Goal: Transaction & Acquisition: Purchase product/service

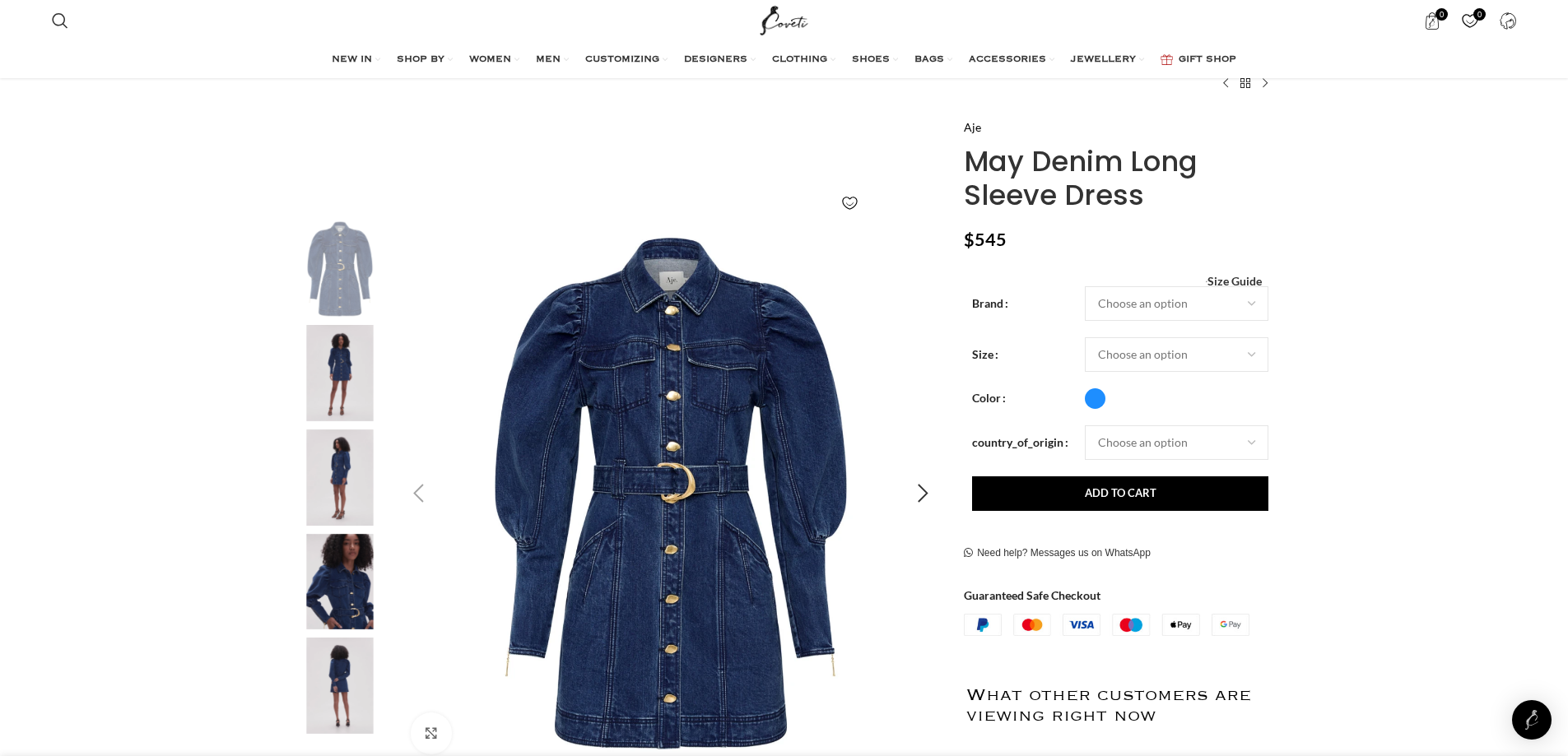
scroll to position [82, 0]
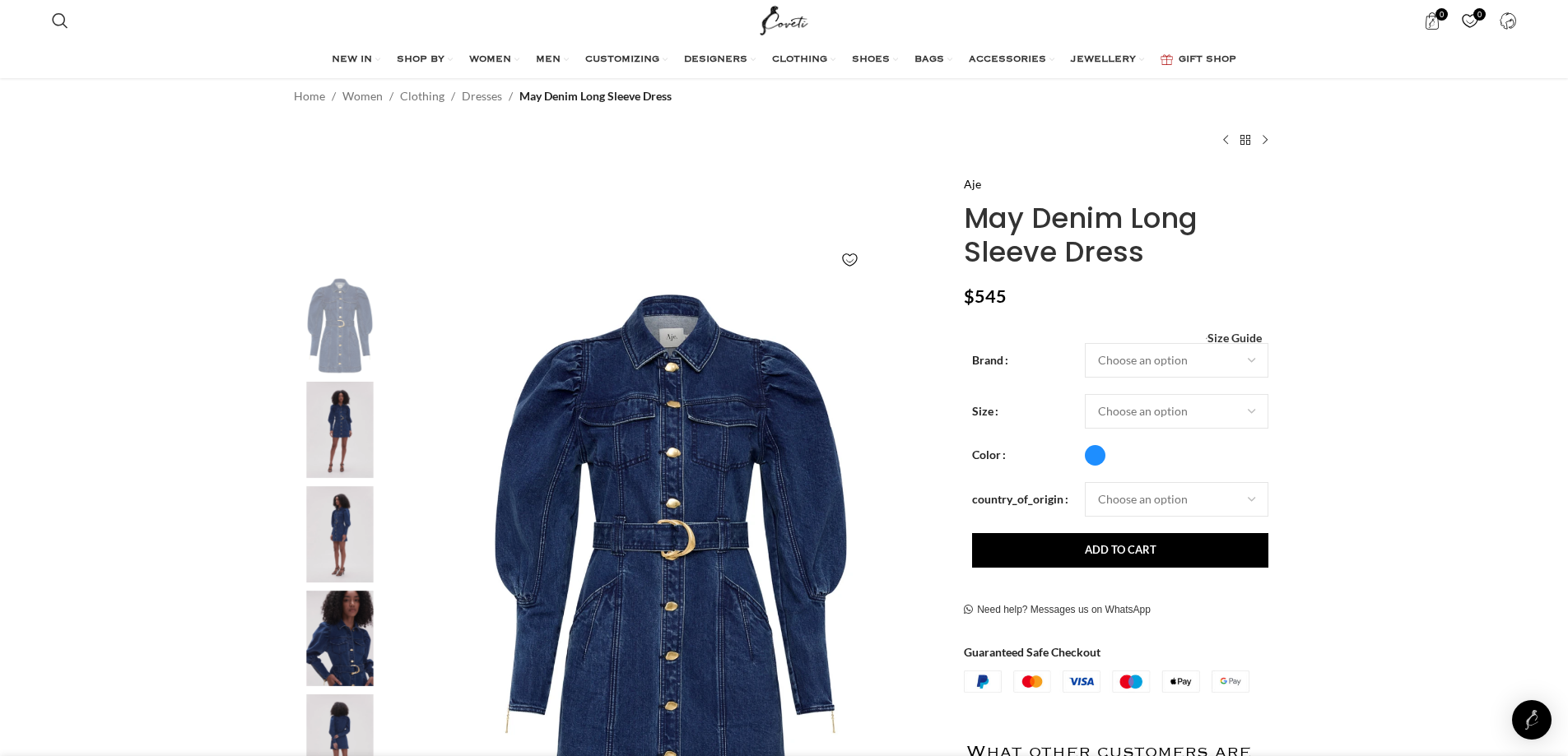
click at [330, 432] on img "2 / 5" at bounding box center [340, 430] width 101 height 96
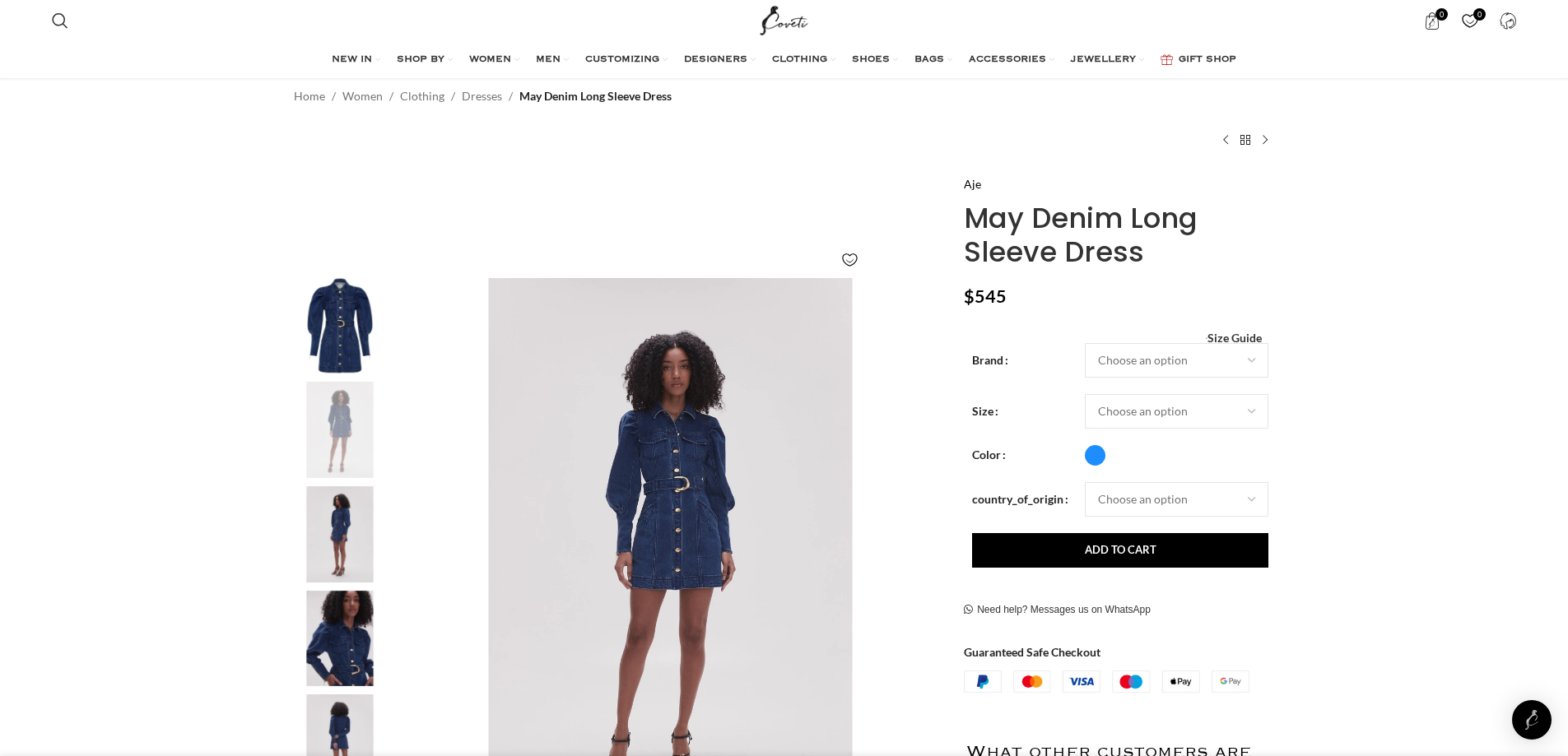
click at [339, 309] on img "1 / 5" at bounding box center [340, 326] width 101 height 96
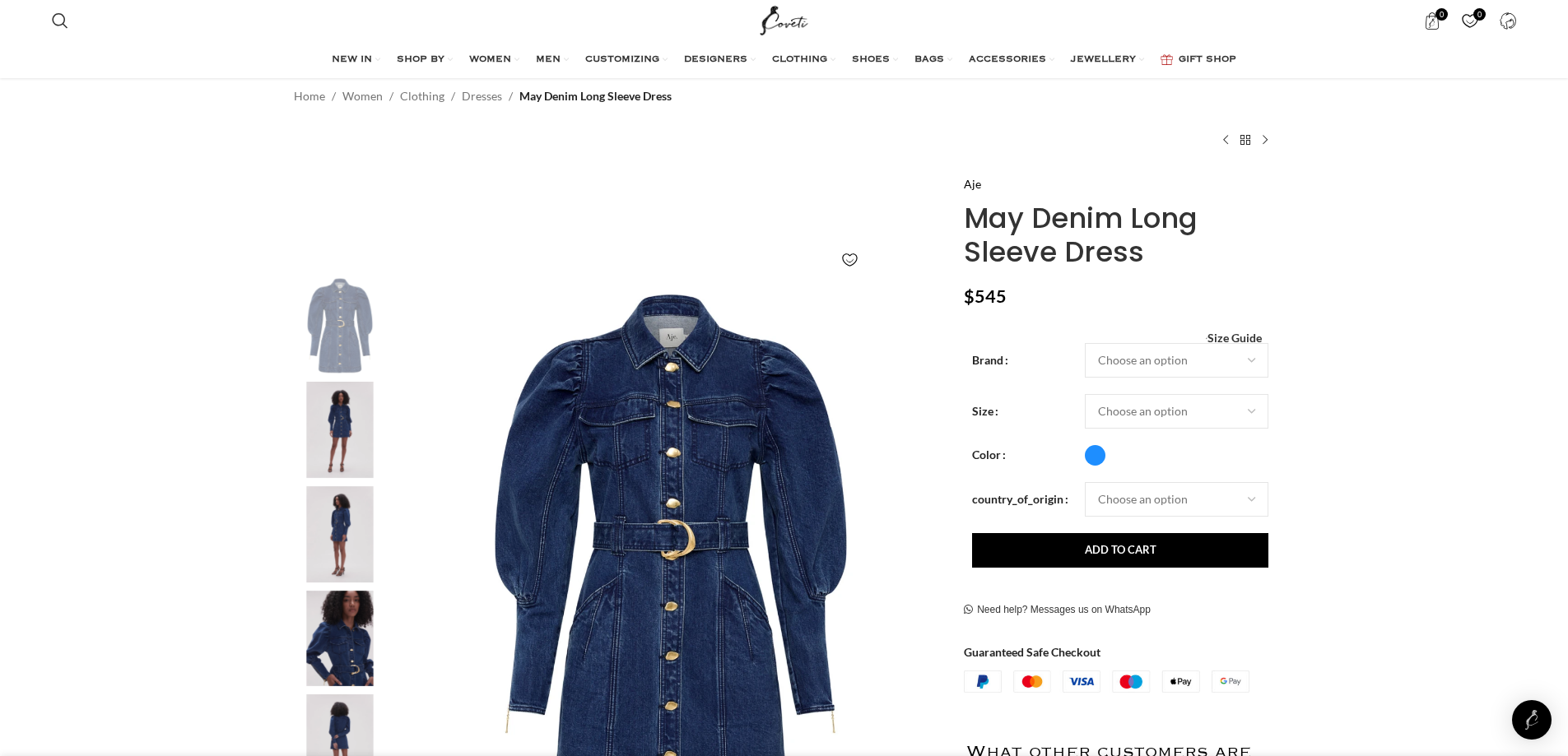
click at [344, 417] on img "2 / 5" at bounding box center [340, 430] width 101 height 96
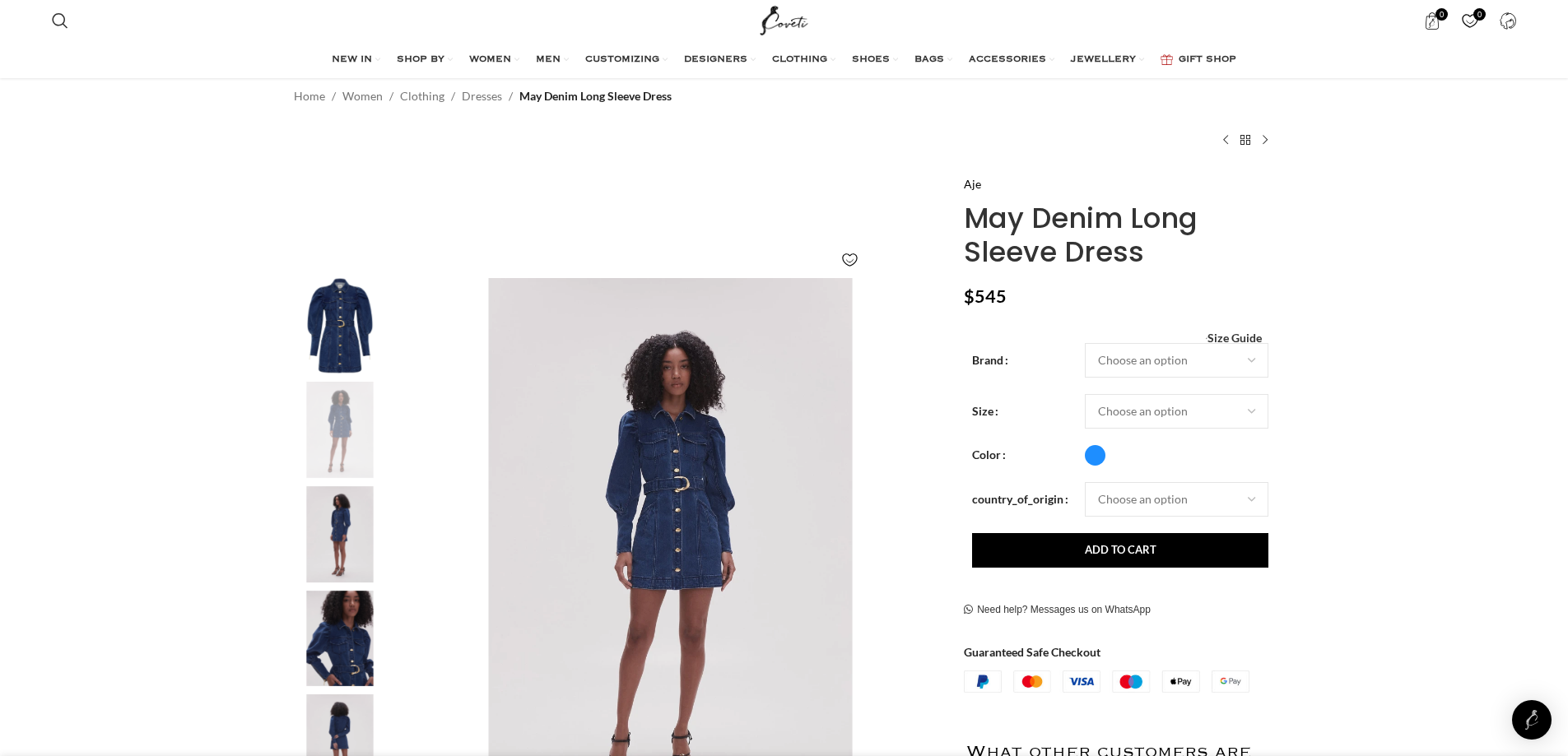
scroll to position [0, 346]
click at [740, 466] on img "2 / 5" at bounding box center [670, 551] width 546 height 546
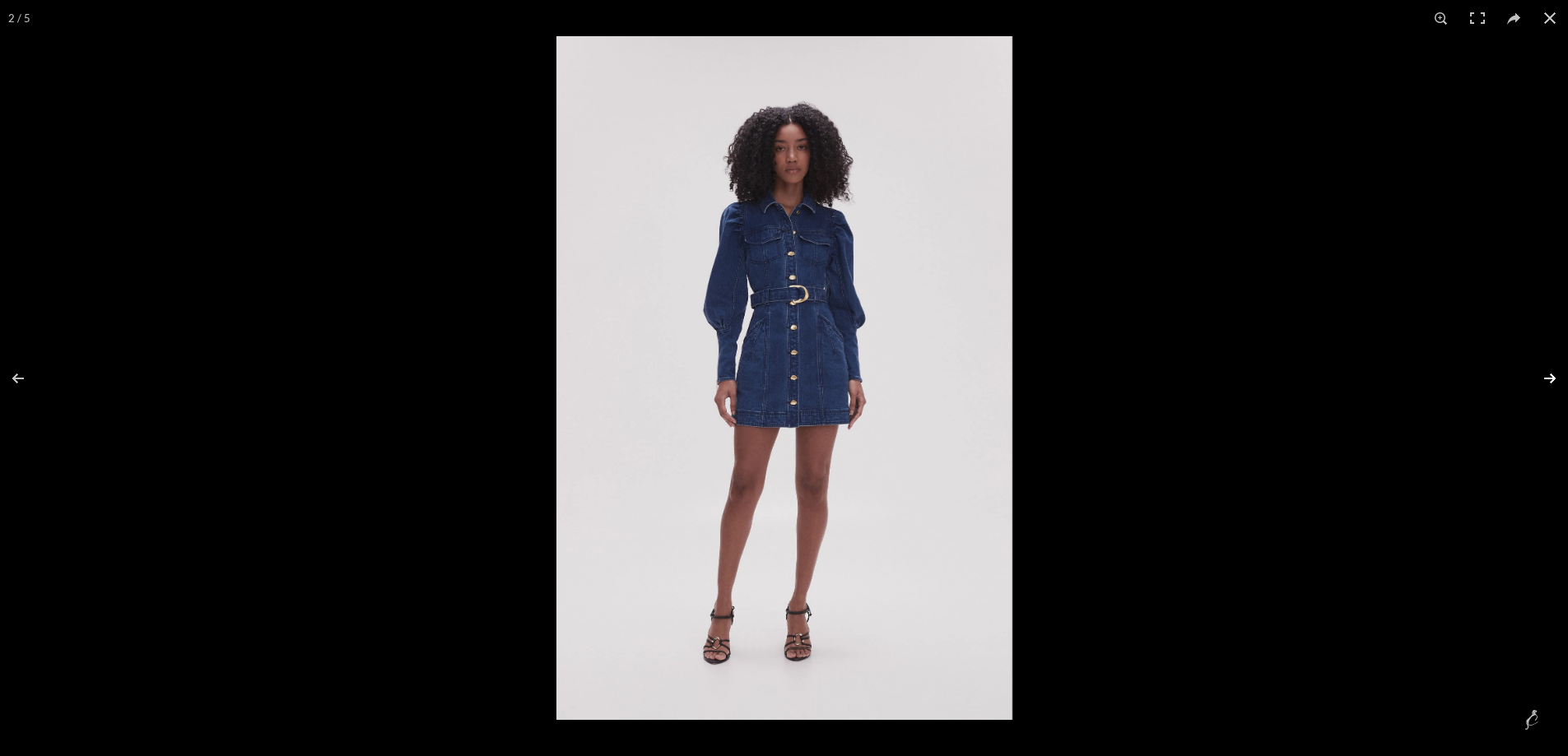
click at [1548, 381] on button at bounding box center [1539, 379] width 58 height 82
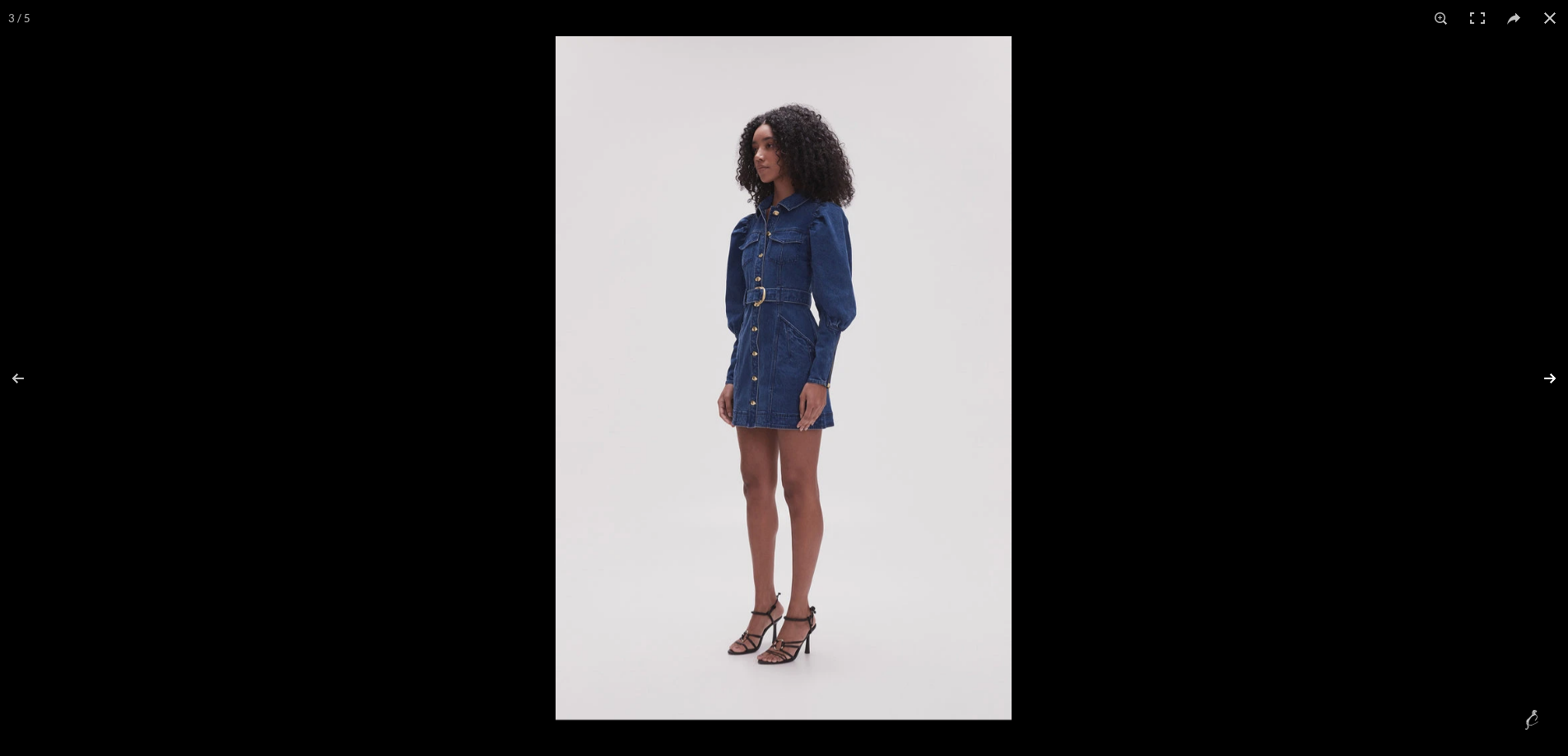
click at [1548, 379] on button at bounding box center [1539, 379] width 58 height 82
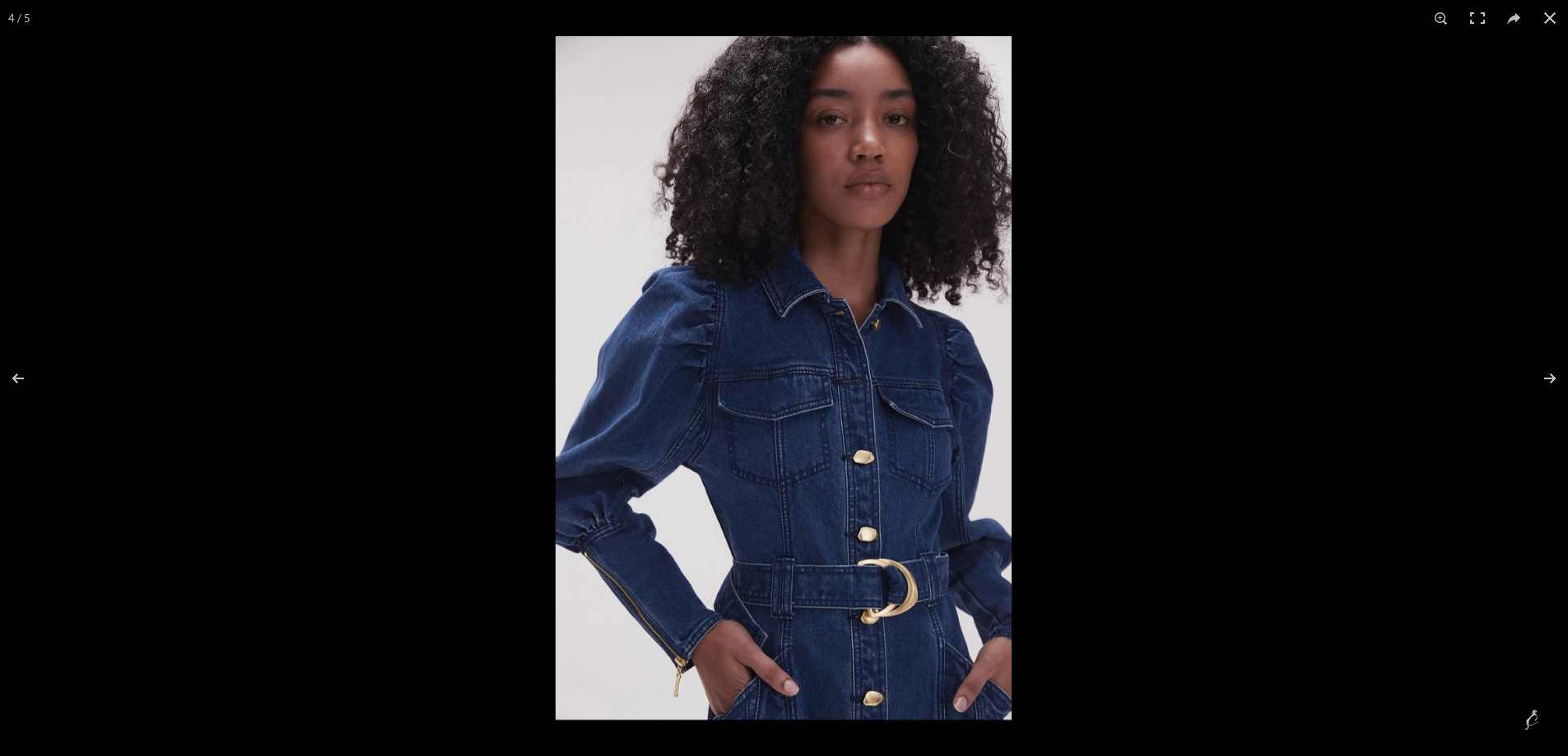
scroll to position [0, 520]
click at [16, 379] on button at bounding box center [29, 379] width 58 height 82
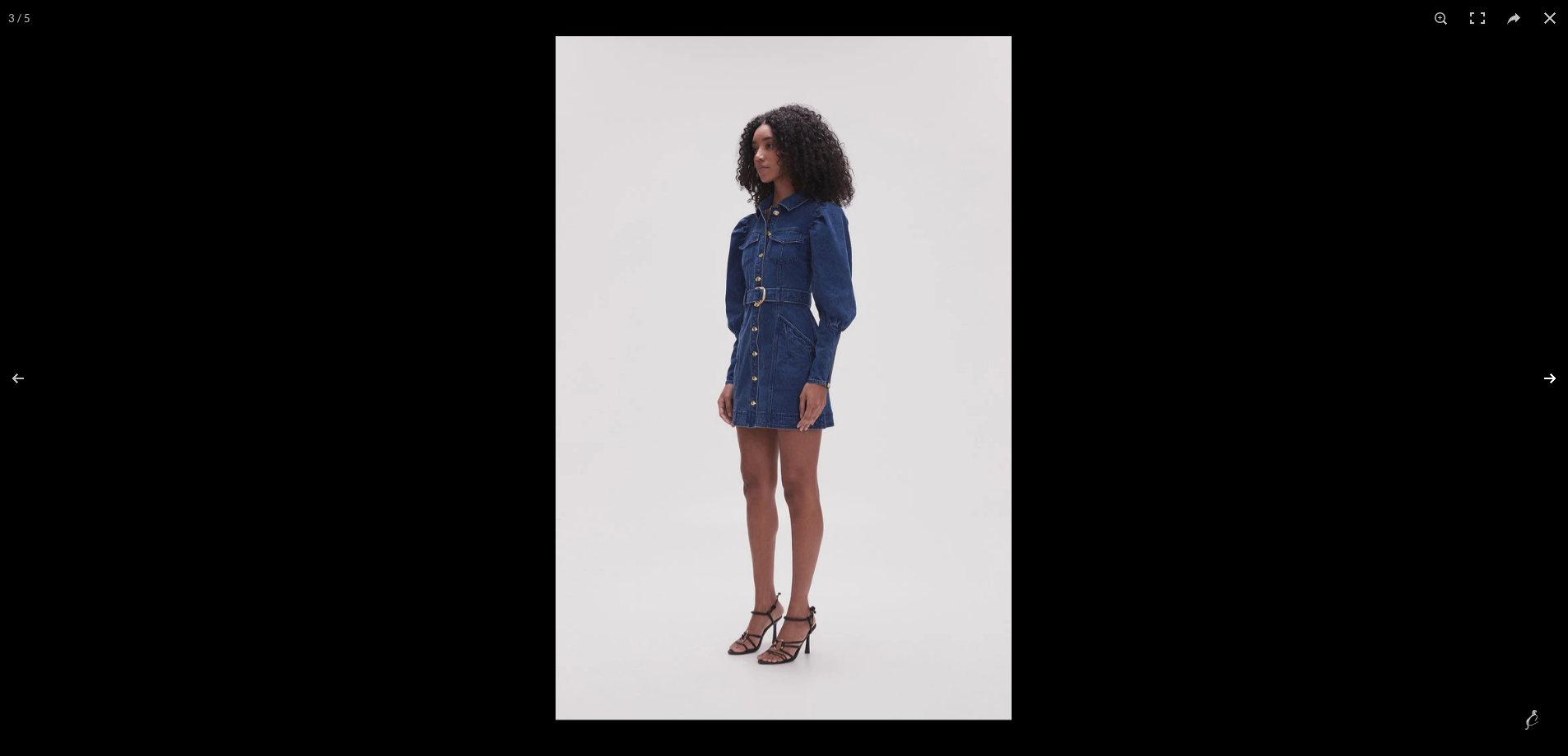
click at [1550, 376] on button at bounding box center [1539, 379] width 58 height 82
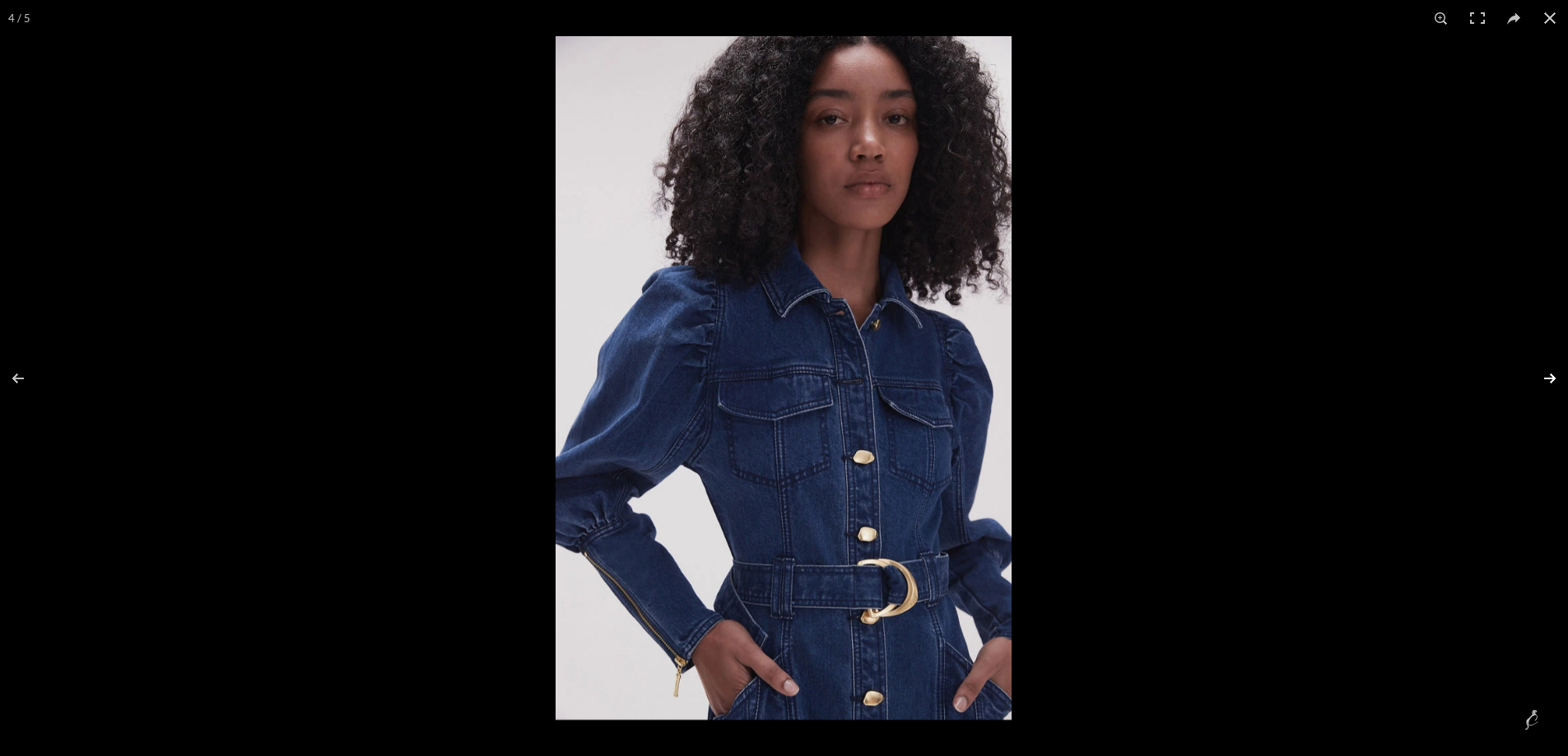
click at [1550, 376] on button at bounding box center [1539, 379] width 58 height 82
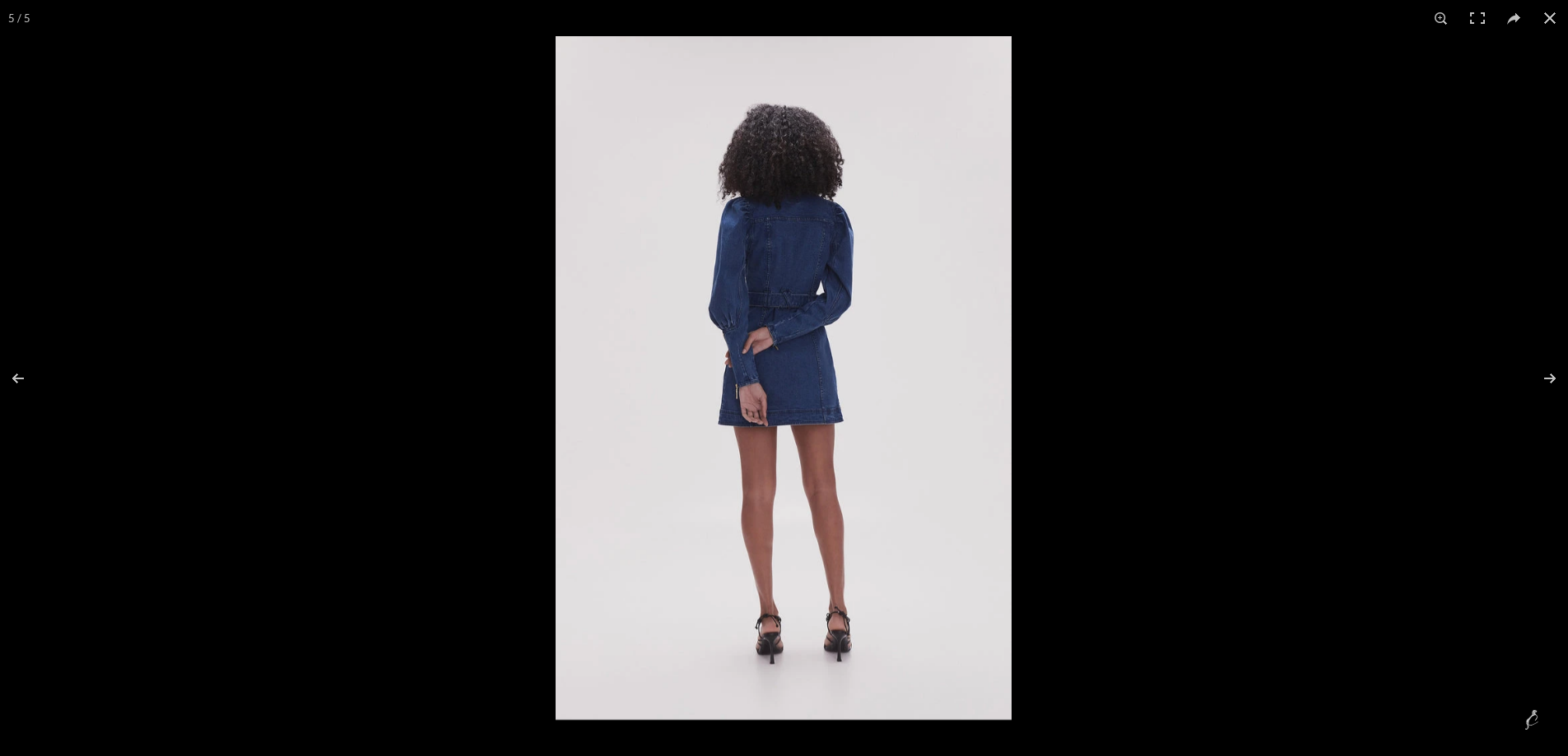
scroll to position [0, 693]
click at [1551, 372] on button at bounding box center [1539, 379] width 58 height 82
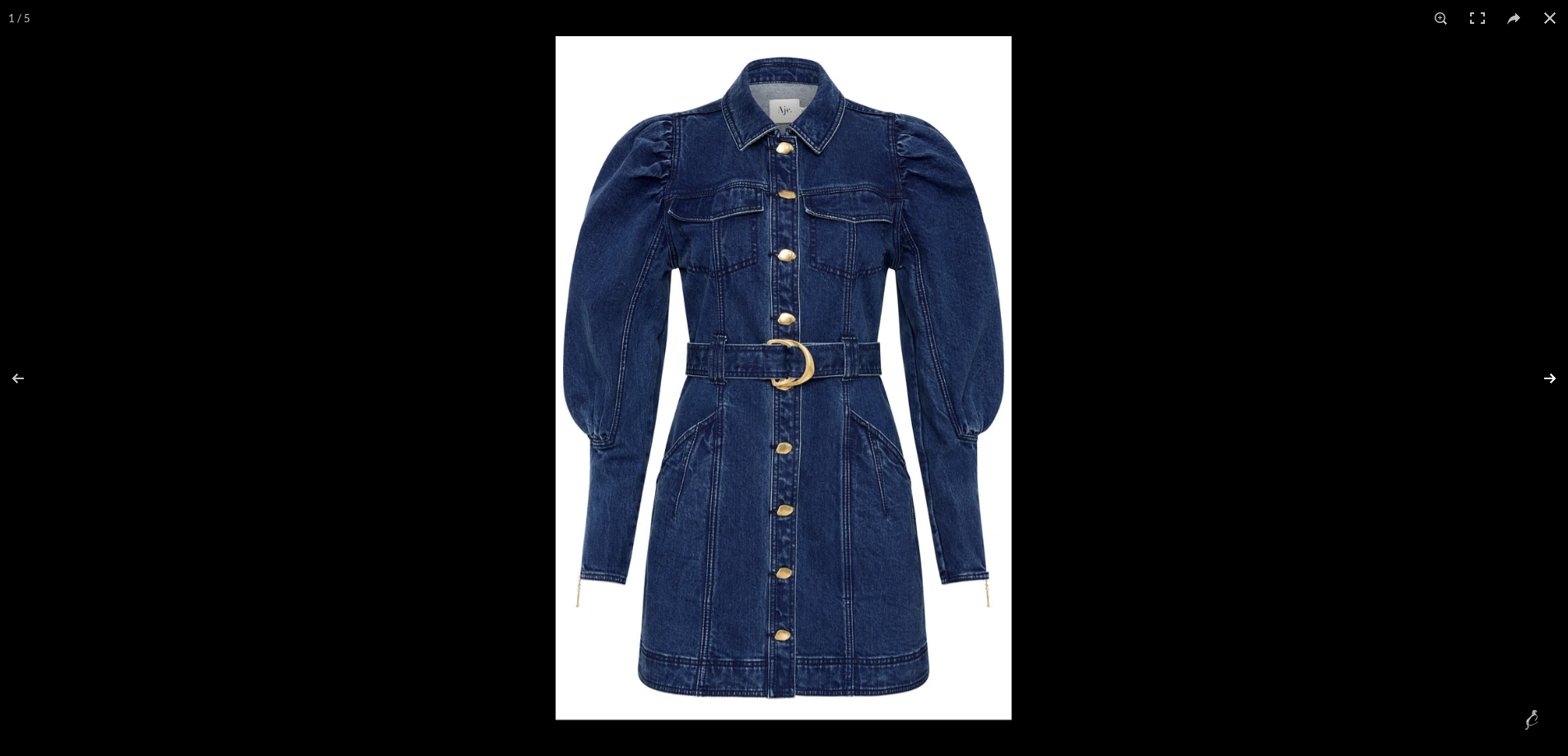
click at [1551, 372] on button at bounding box center [1539, 379] width 58 height 82
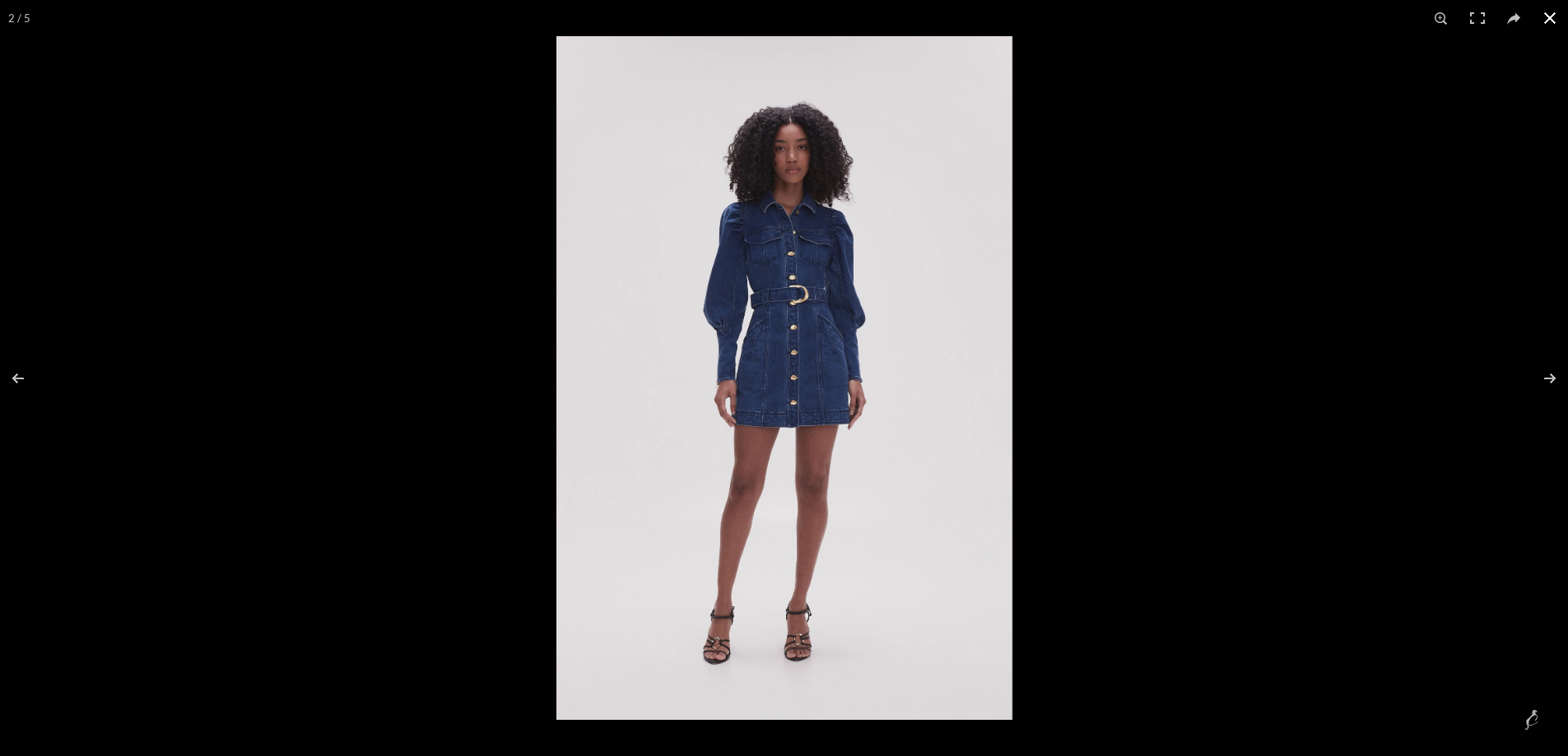
click at [1554, 20] on button at bounding box center [1550, 18] width 36 height 36
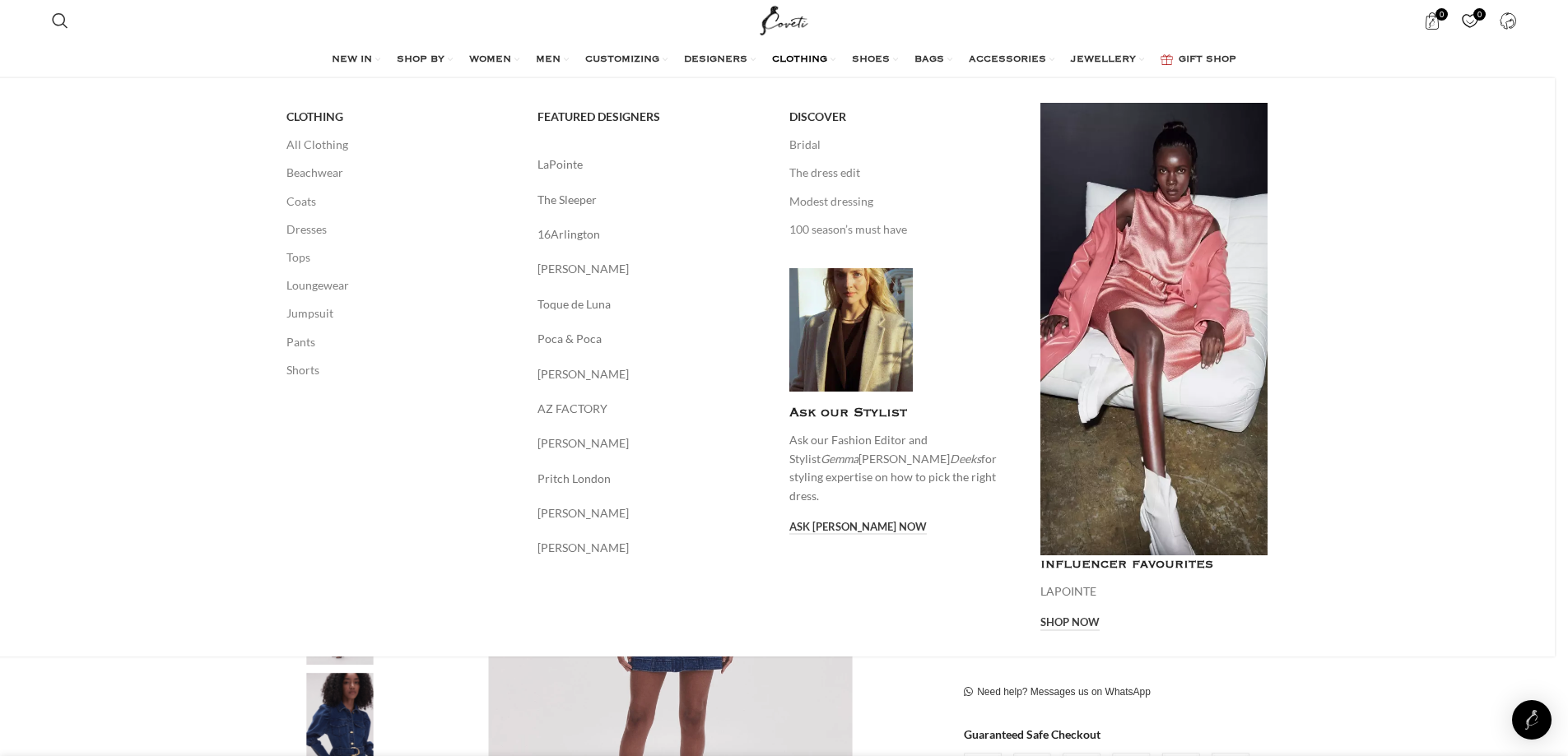
scroll to position [0, 867]
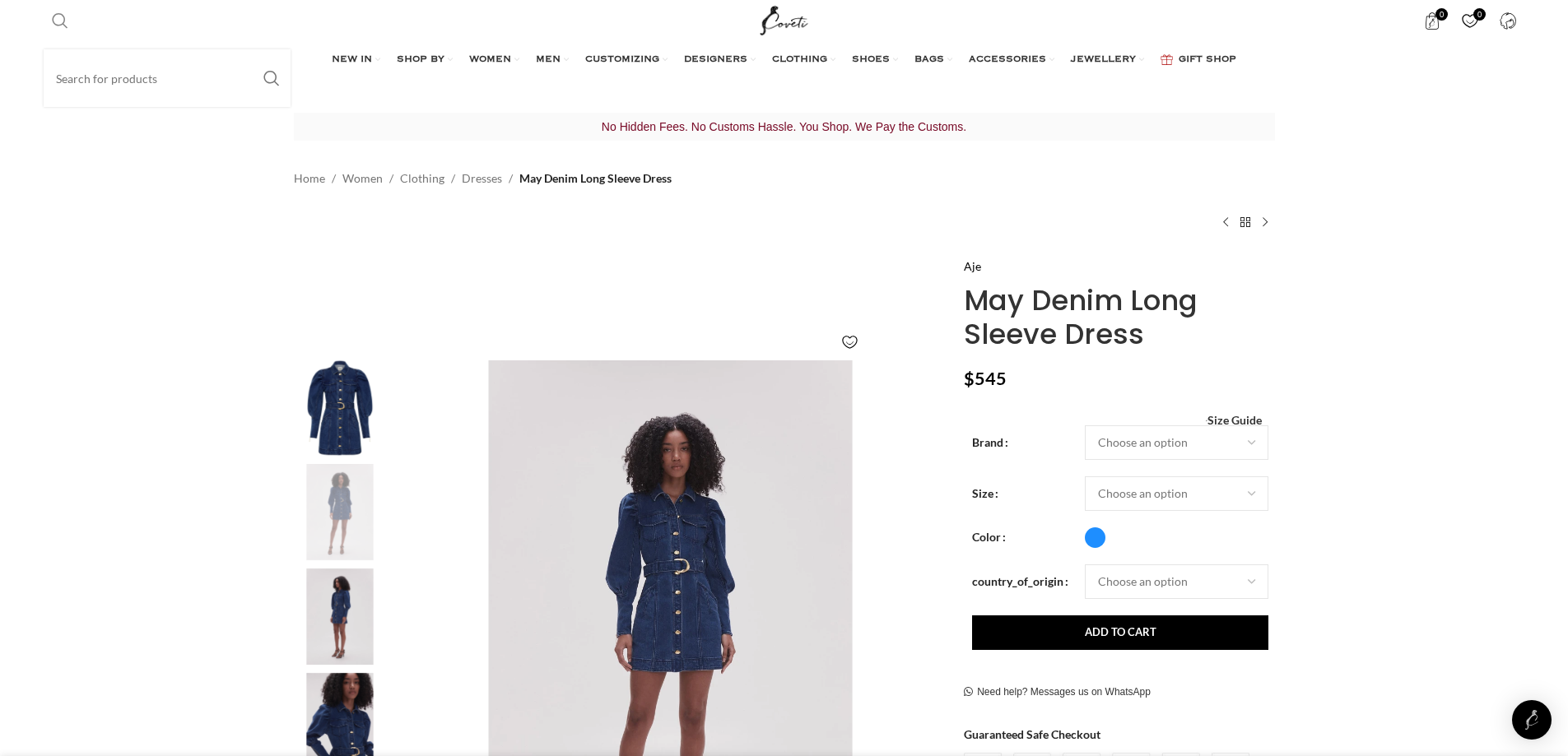
click at [66, 11] on link "Search" at bounding box center [60, 20] width 33 height 33
click at [88, 83] on input "Search" at bounding box center [167, 78] width 247 height 58
type input "denim"
click at [252, 49] on button "Search" at bounding box center [271, 78] width 38 height 58
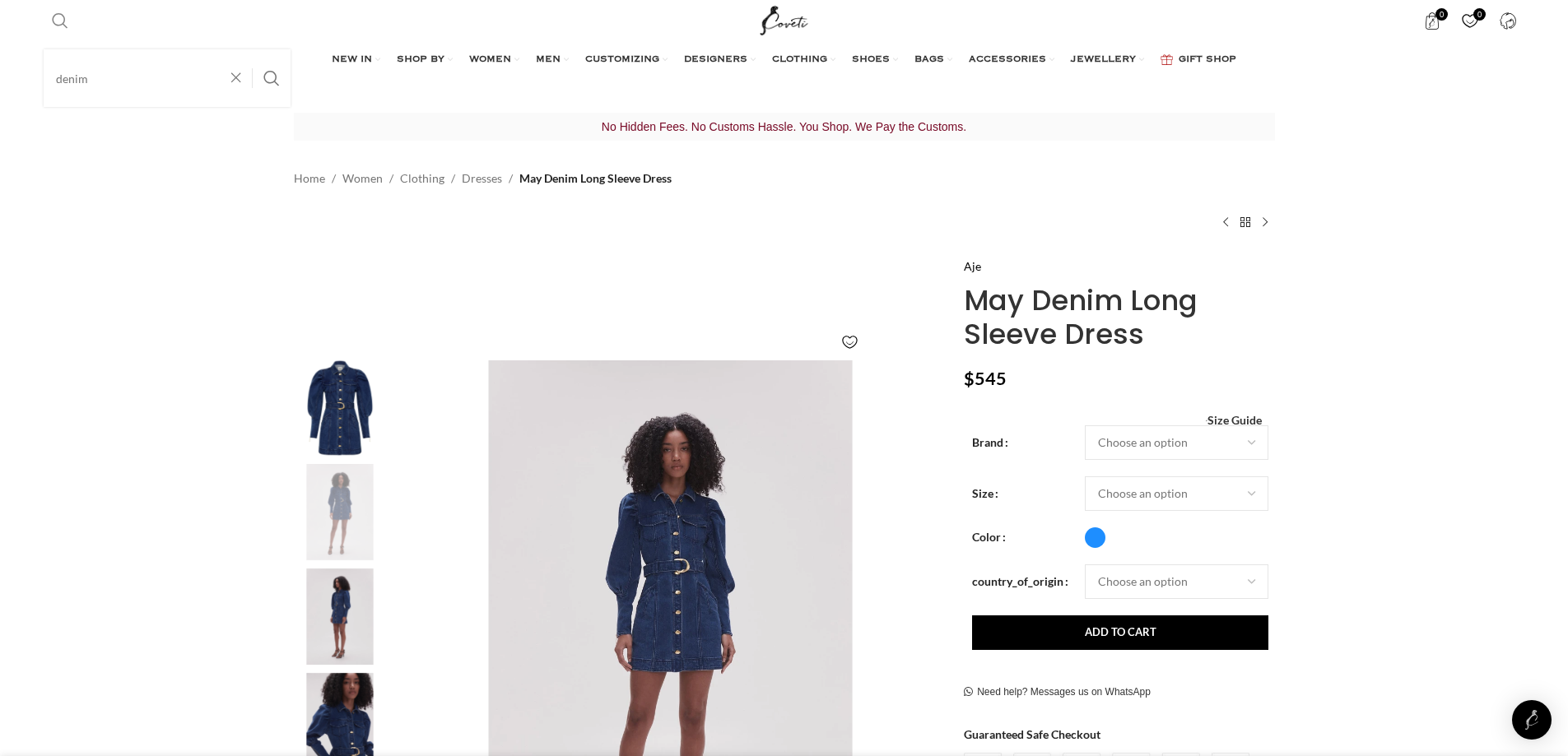
click at [252, 49] on button "Search" at bounding box center [271, 78] width 38 height 58
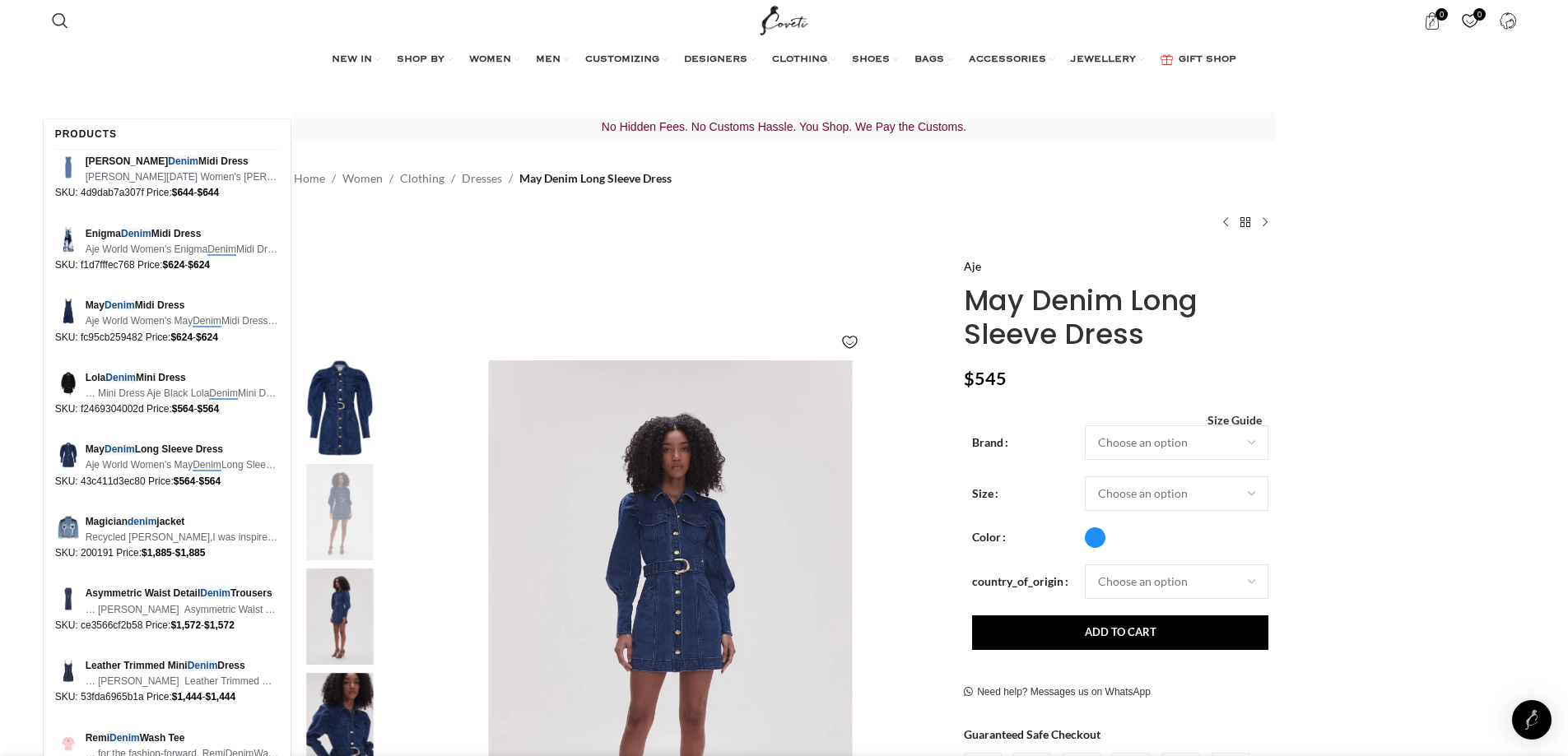
scroll to position [0, 1213]
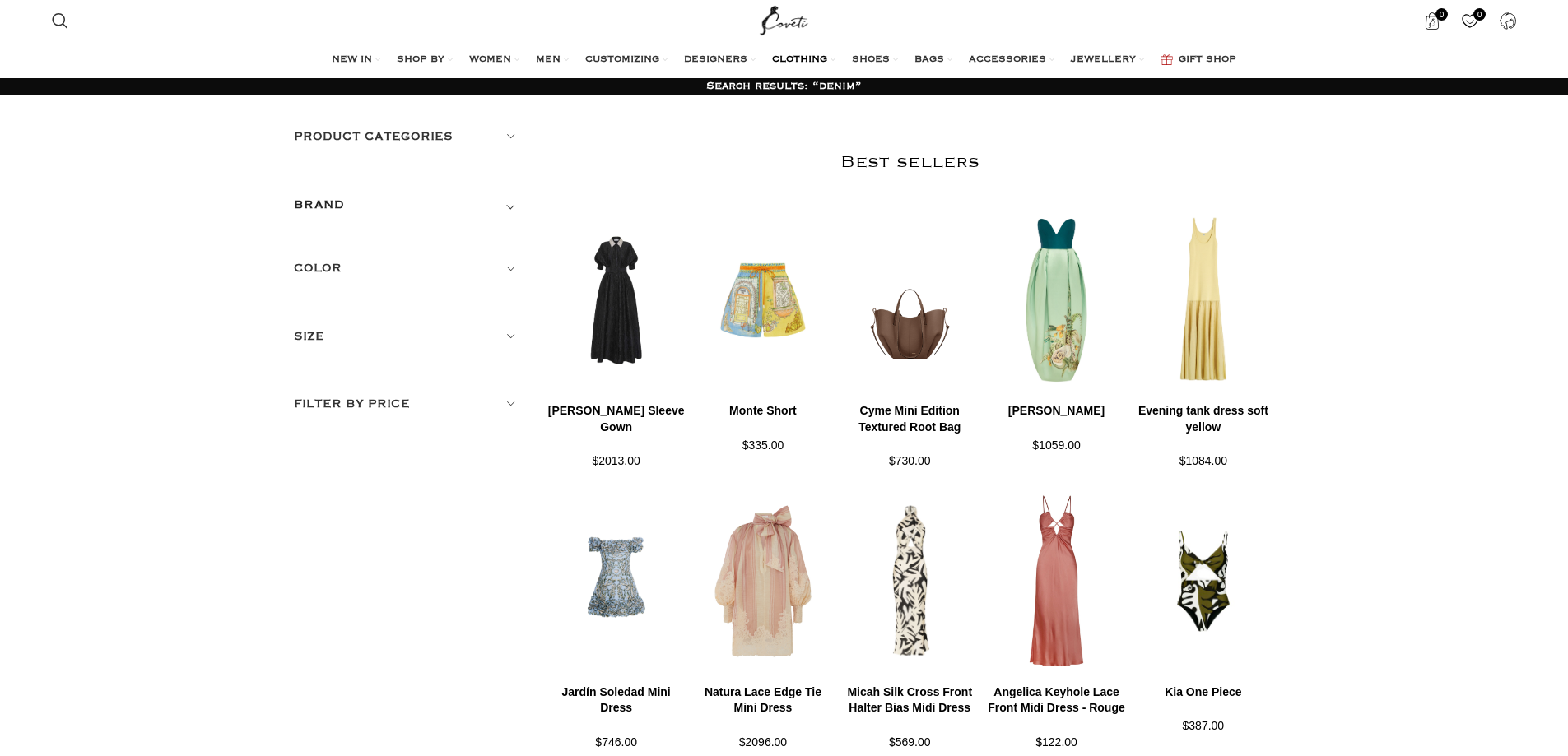
click at [811, 64] on span "CLOTHING" at bounding box center [800, 60] width 55 height 13
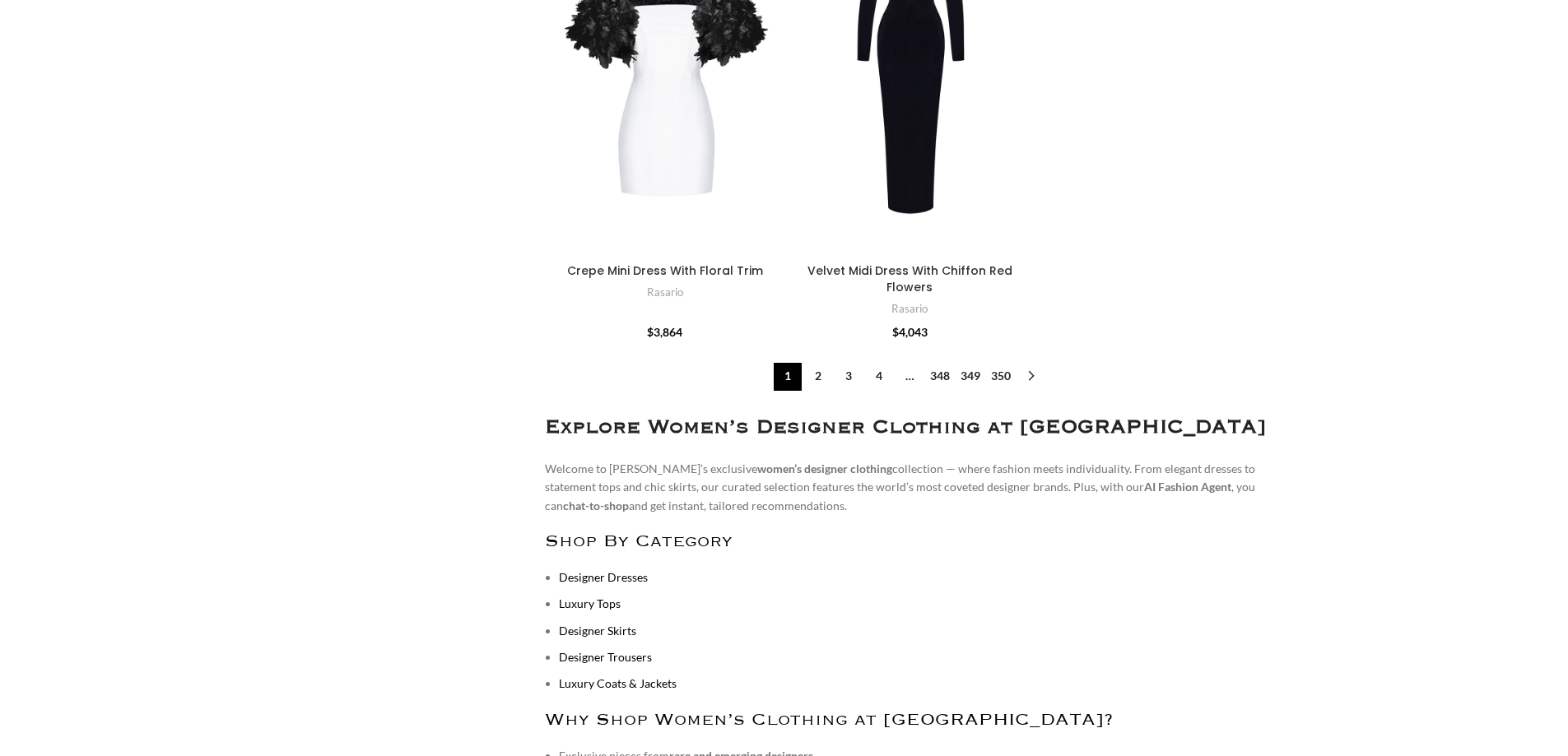
scroll to position [7159, 0]
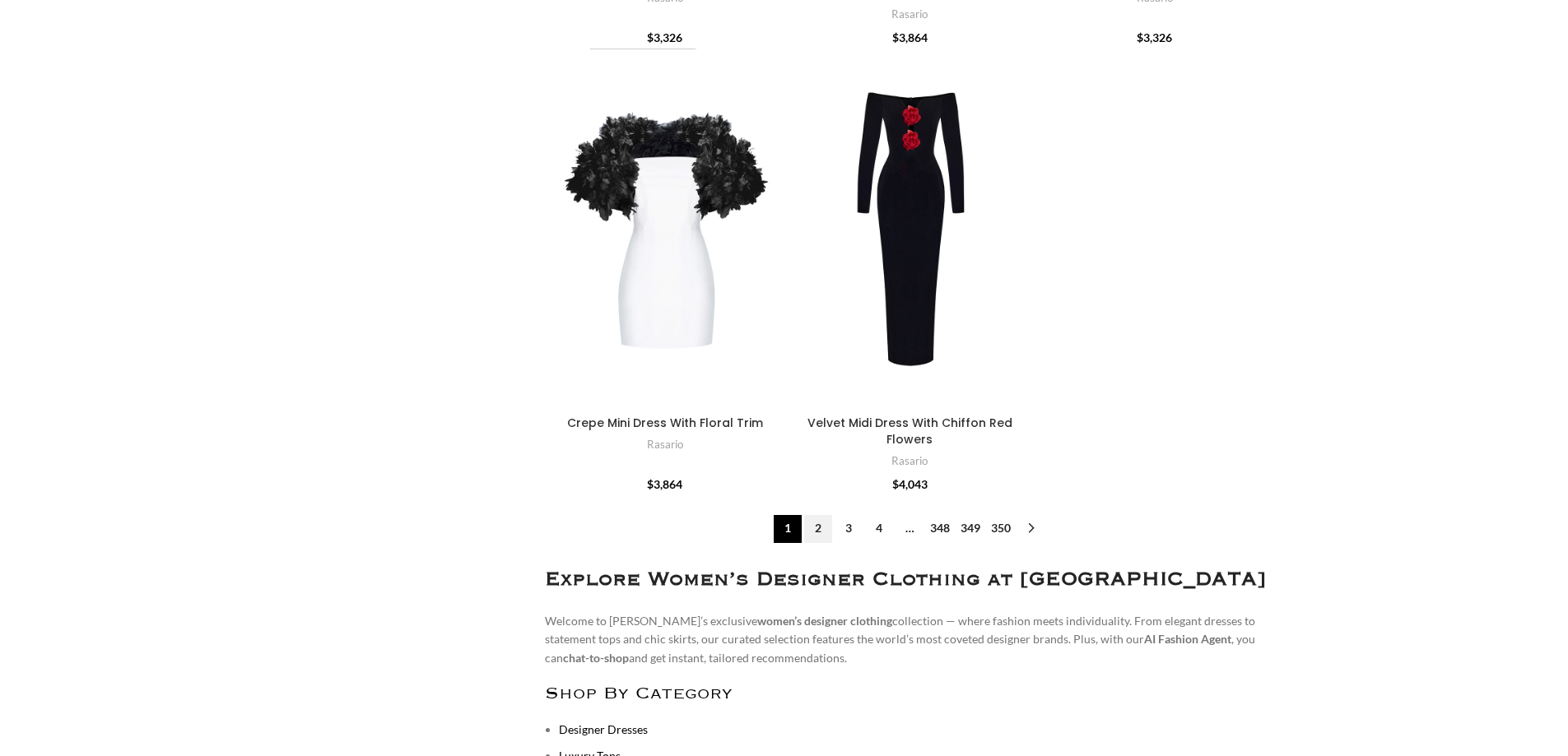
click at [817, 515] on link "2" at bounding box center [818, 529] width 28 height 28
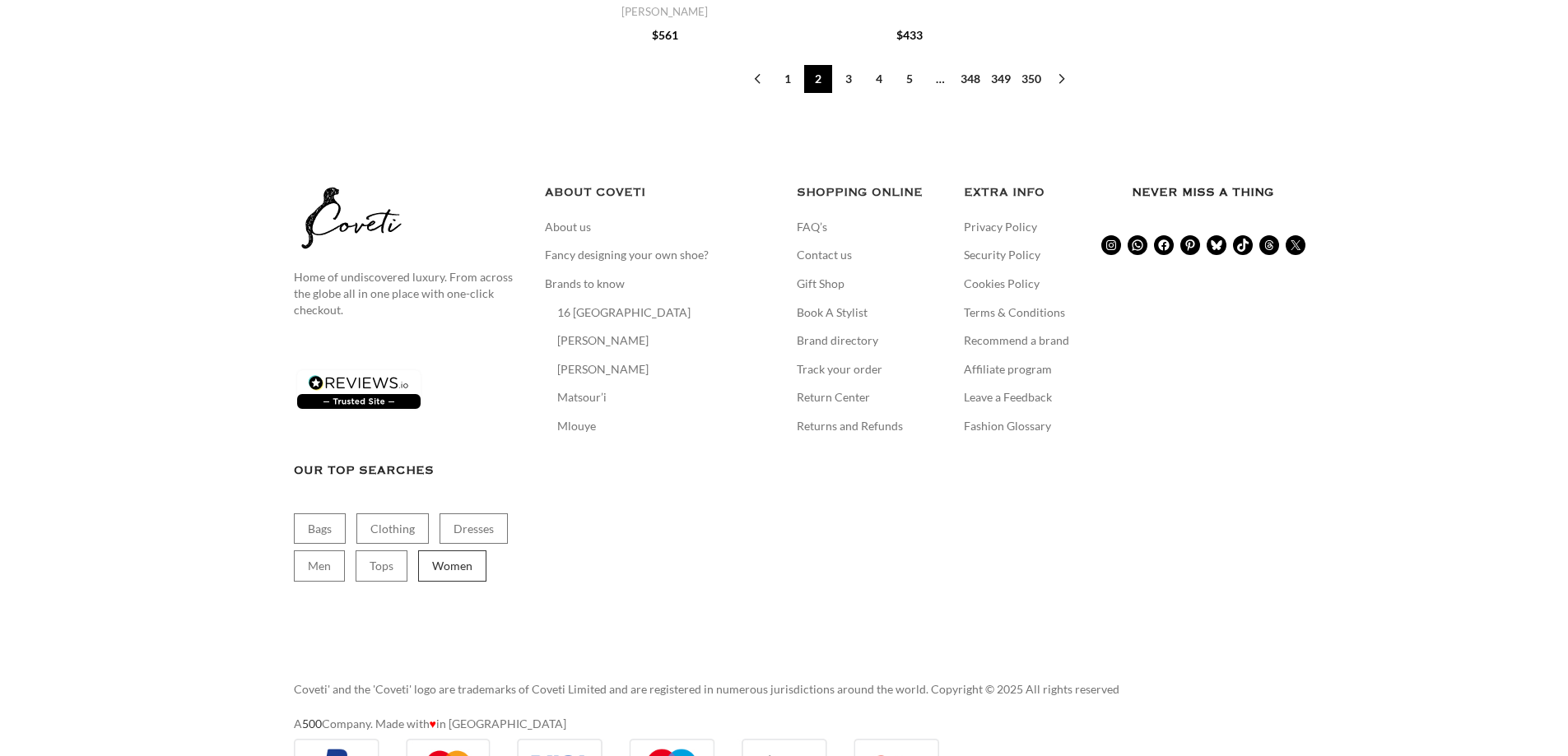
scroll to position [7110, 0]
drag, startPoint x: 0, startPoint y: 342, endPoint x: 266, endPoint y: 337, distance: 266.0
click at [0, 342] on footer "Home of undiscovered luxury. From across the globe all in one place with one-cl…" at bounding box center [784, 486] width 1568 height 670
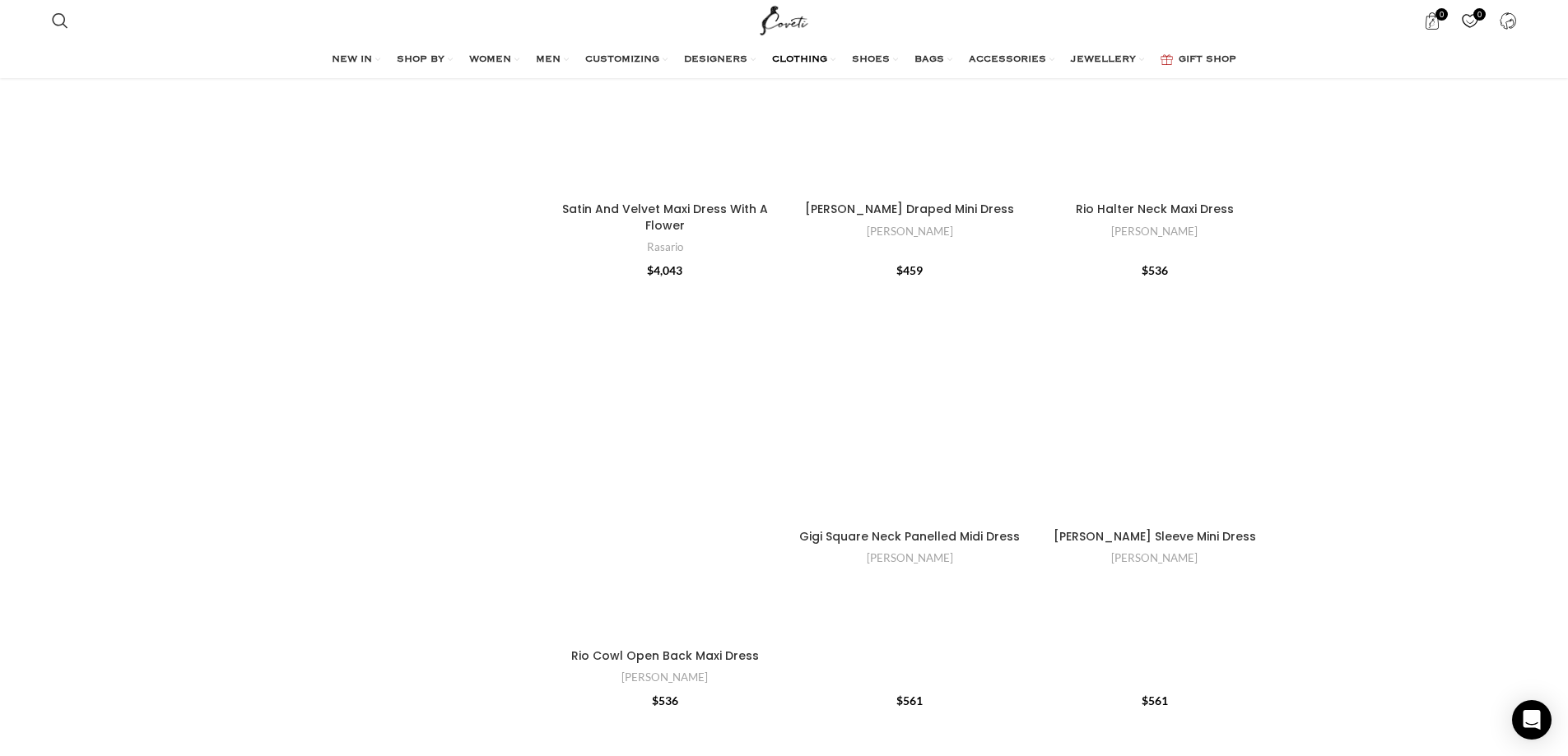
scroll to position [3654, 0]
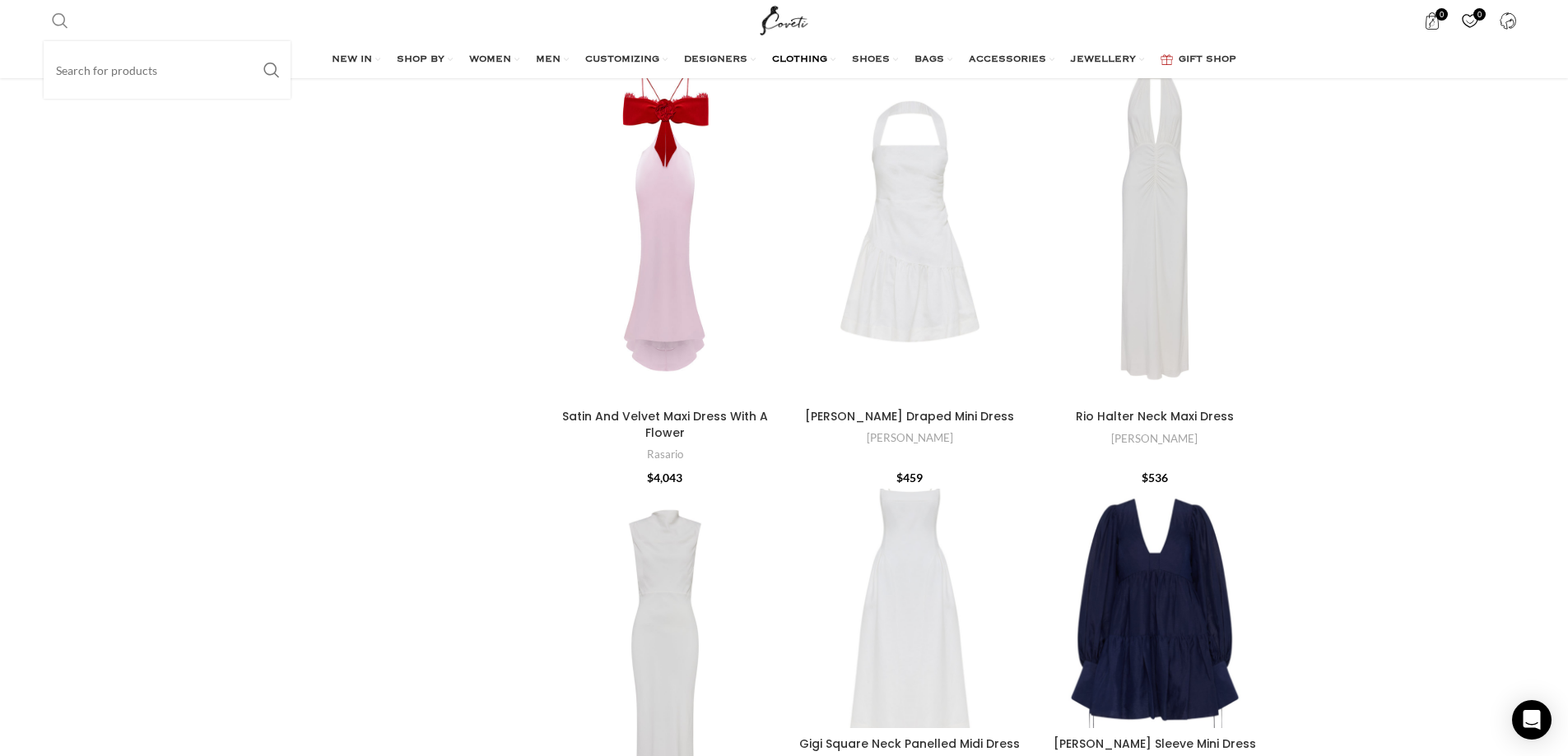
click at [65, 23] on span "Search" at bounding box center [60, 21] width 17 height 17
click at [91, 64] on input "Search" at bounding box center [167, 70] width 247 height 58
type input "denim"
click at [252, 41] on button "Search" at bounding box center [271, 70] width 38 height 58
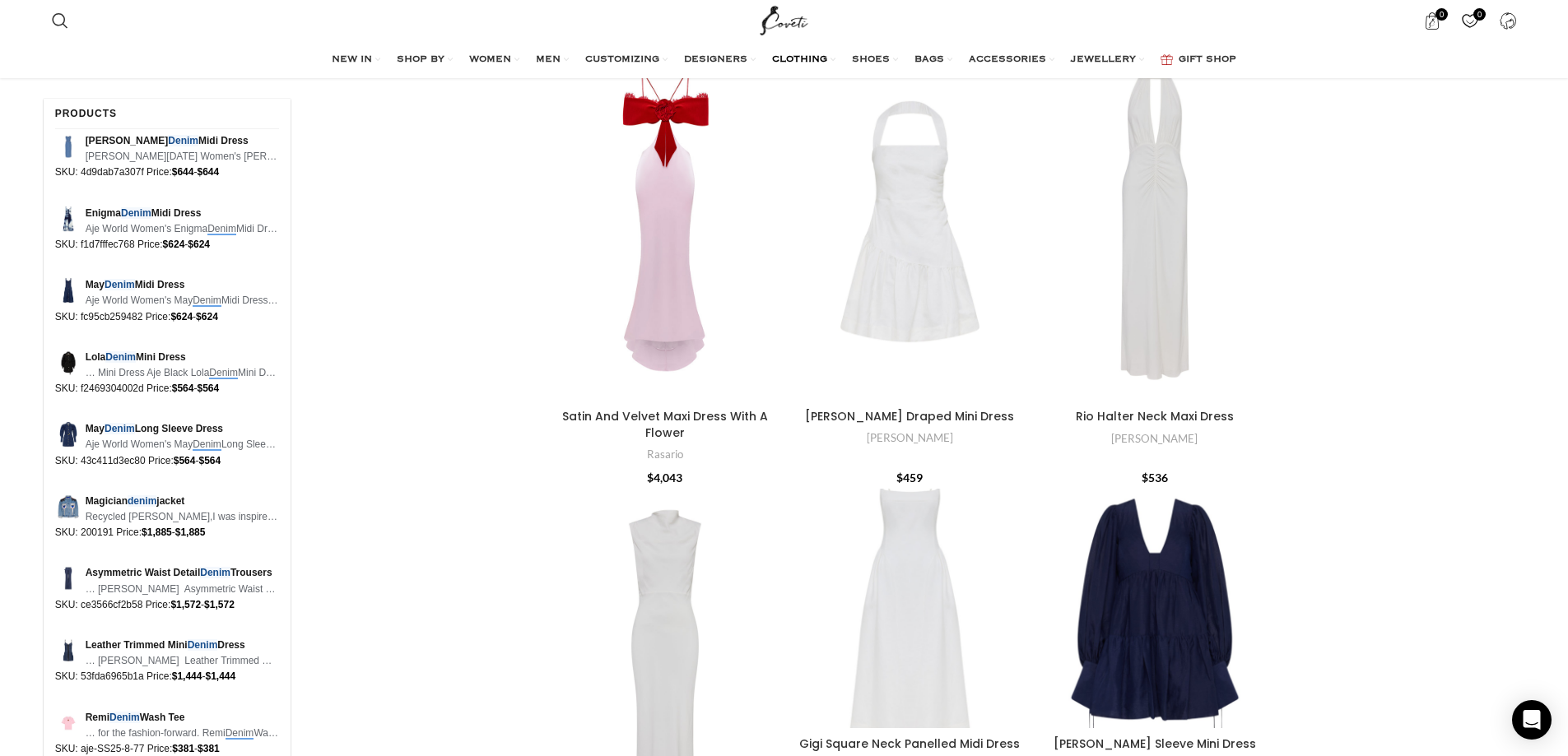
click at [252, 54] on button "Search" at bounding box center [271, 82] width 38 height 58
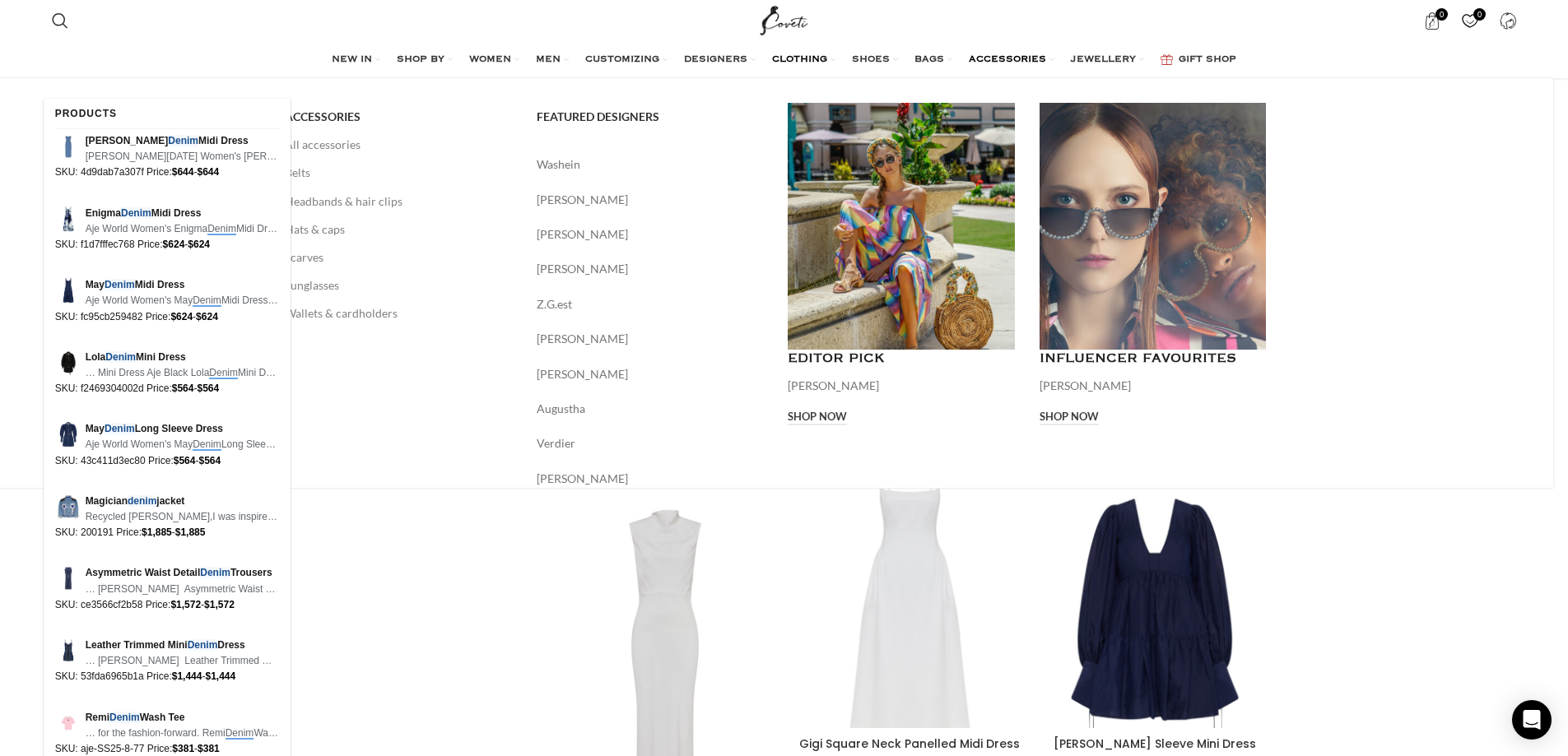
drag, startPoint x: 1528, startPoint y: 285, endPoint x: 1498, endPoint y: 285, distance: 30.0
click at [1526, 285] on div "ACCESSORIES All accessories Belts Headbands & hair clips Hats & caps Scarves Su…" at bounding box center [769, 282] width 1568 height 410
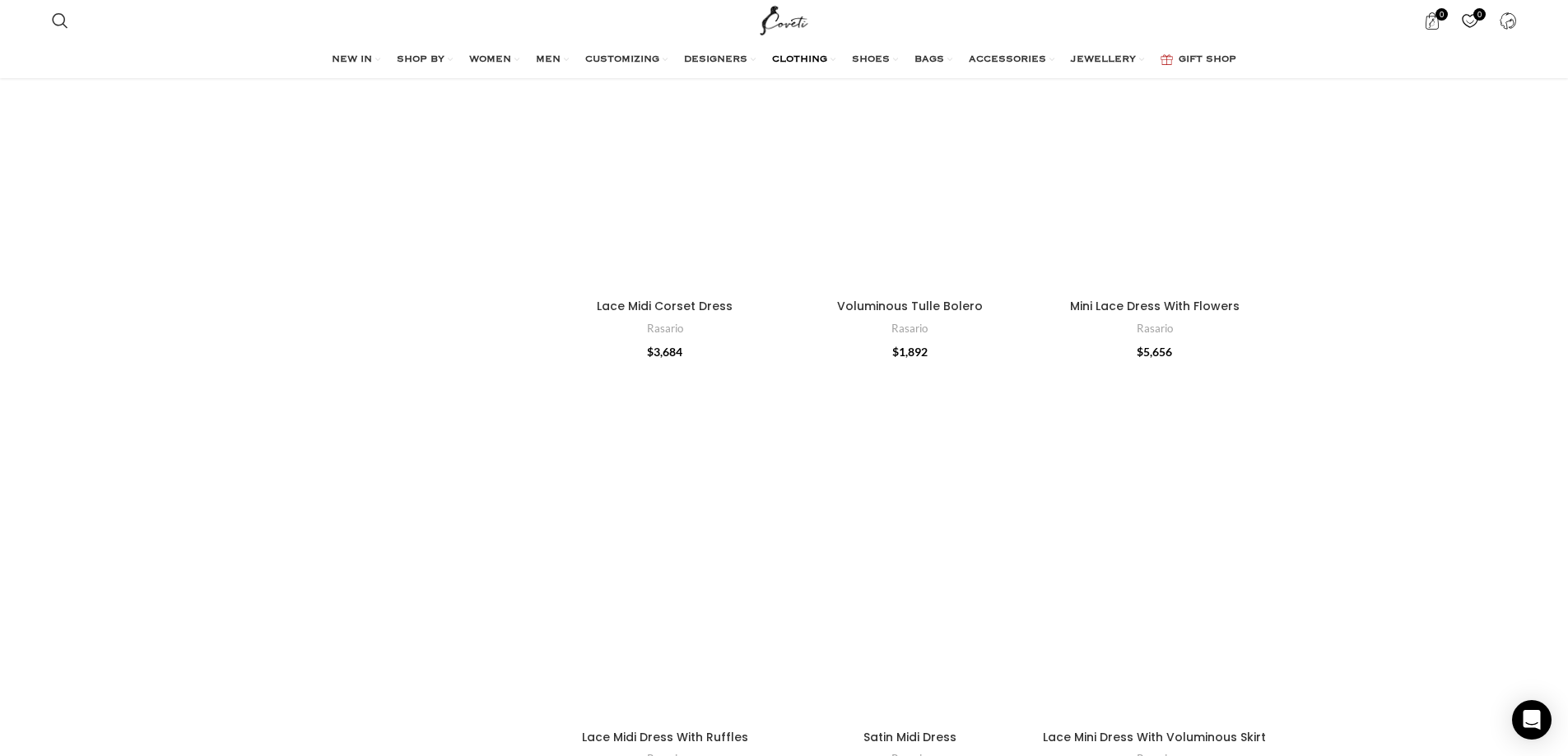
scroll to position [2008, 0]
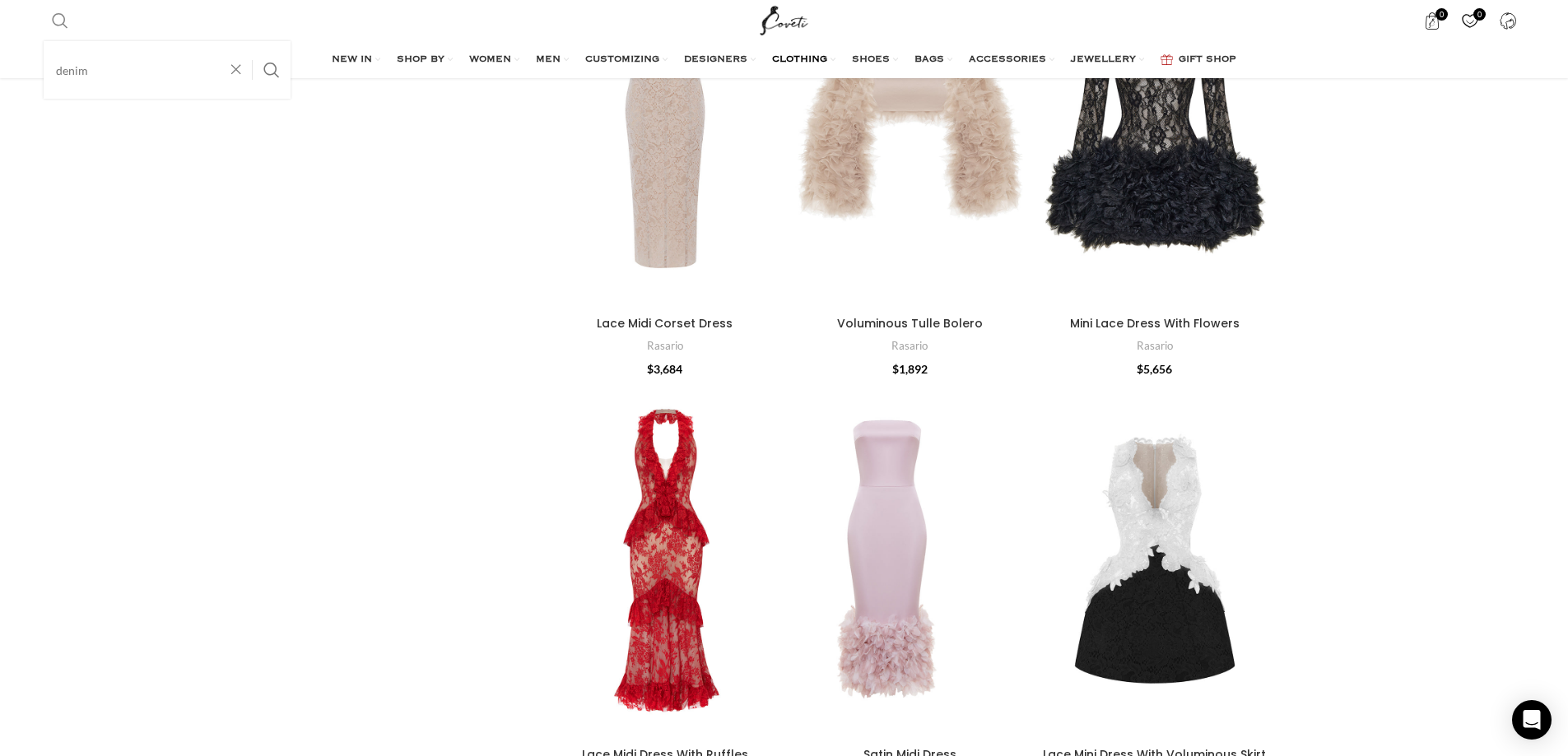
click at [65, 15] on span "Search" at bounding box center [60, 21] width 17 height 17
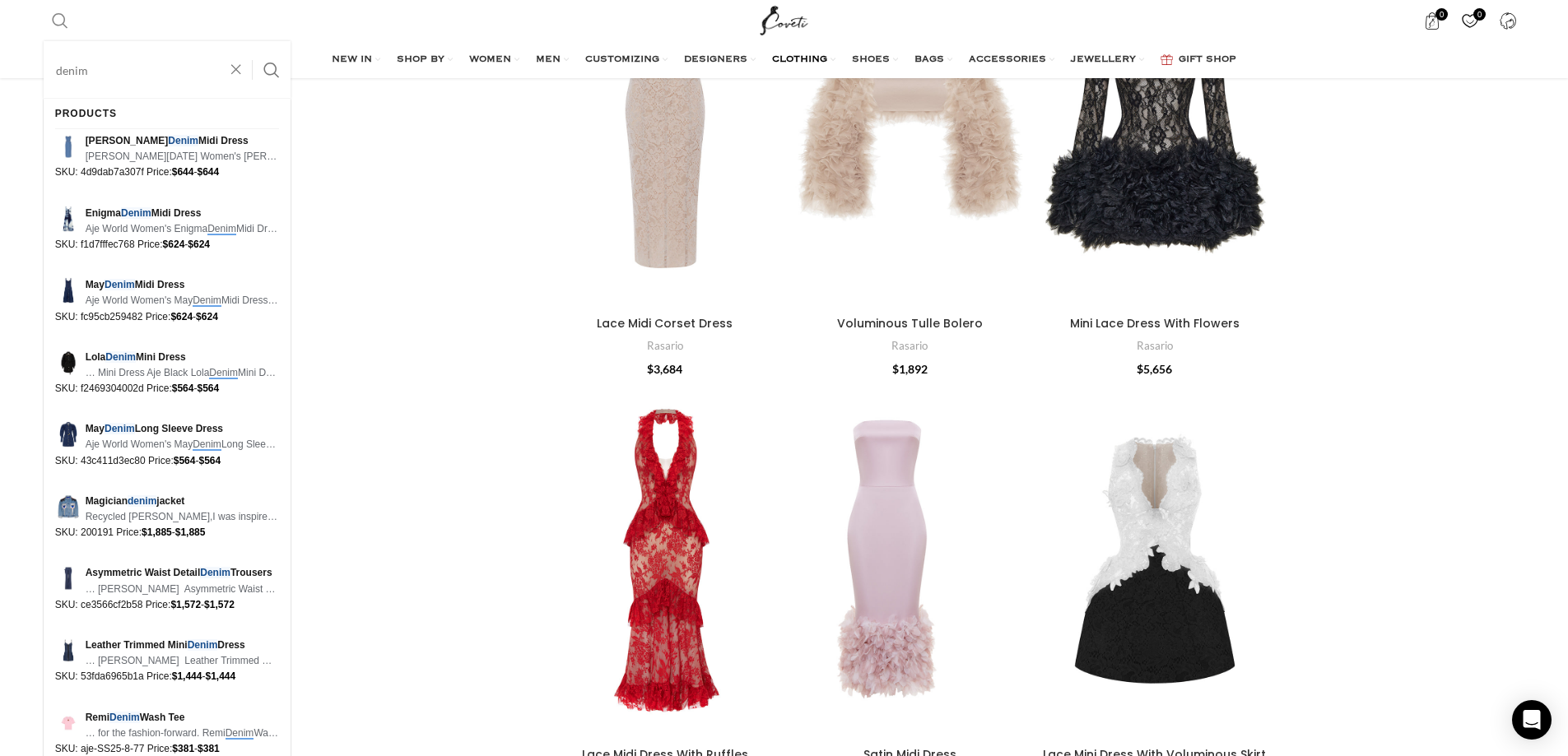
click at [127, 80] on input "denim" at bounding box center [167, 70] width 247 height 58
click at [252, 41] on button "Search" at bounding box center [271, 70] width 38 height 58
